Goal: Task Accomplishment & Management: Manage account settings

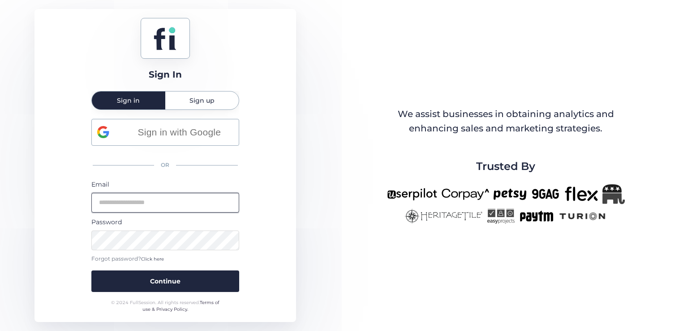
click at [207, 207] on input "email" at bounding box center [165, 203] width 148 height 20
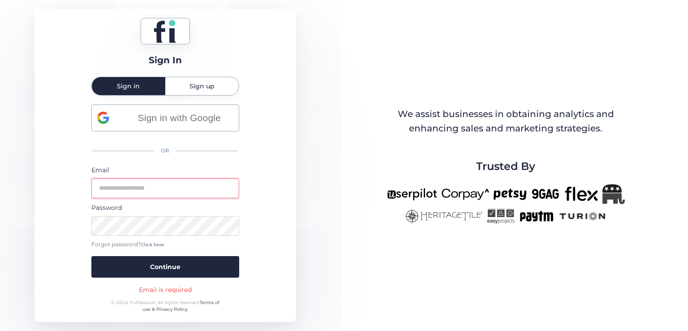
click at [129, 194] on input "email" at bounding box center [165, 188] width 148 height 20
click at [178, 190] on input "email" at bounding box center [165, 188] width 148 height 20
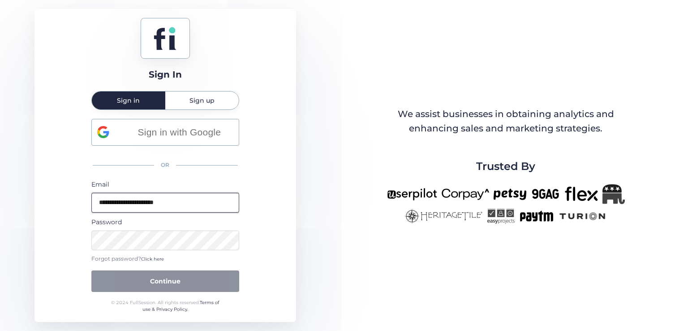
type input "**********"
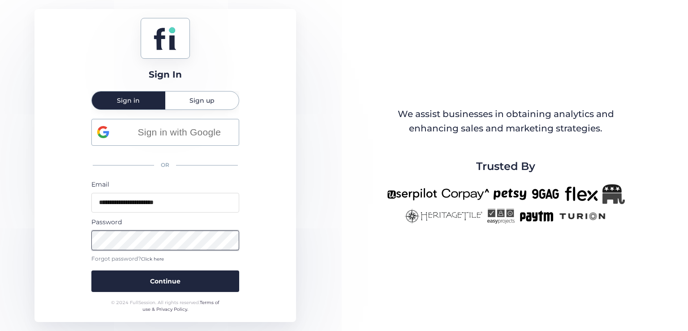
click at [91, 270] on button "Continue" at bounding box center [165, 281] width 148 height 22
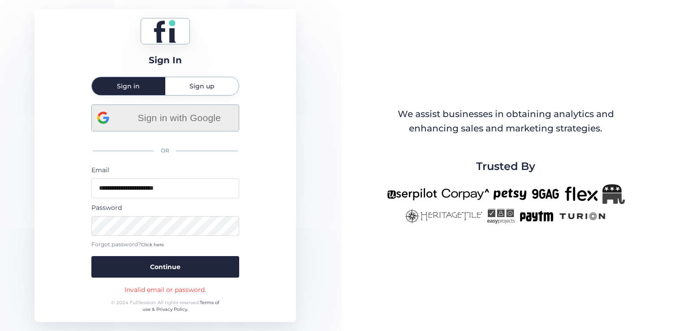
click at [135, 128] on div "Sign in with Google" at bounding box center [165, 118] width 136 height 26
